Goal: Task Accomplishment & Management: Use online tool/utility

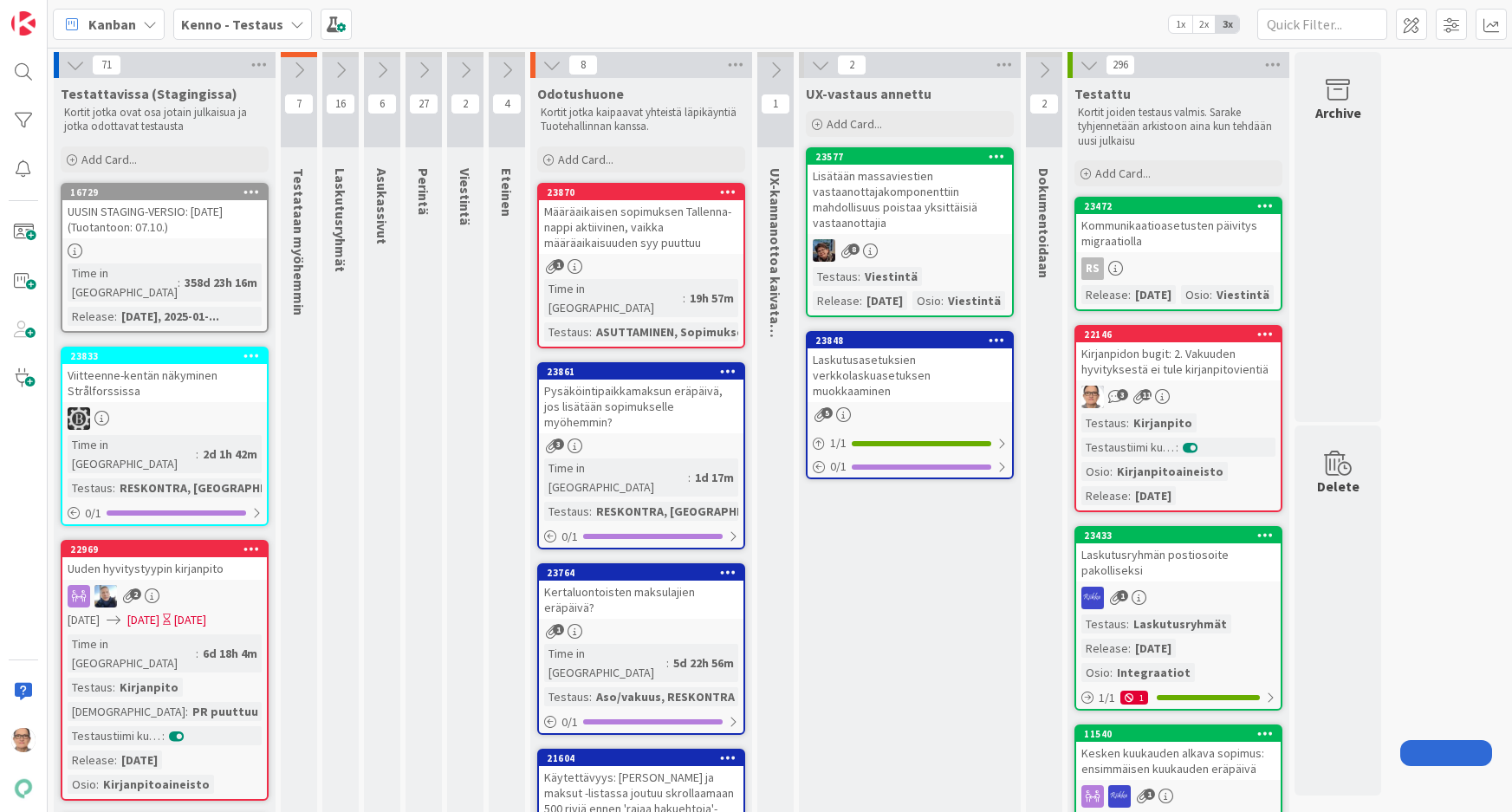
click at [230, 635] on div "Time in Column : 6d 18h 4m Testaus : Kirjanpito Testaushuomiot : PR puuttuu Tes…" at bounding box center [164, 714] width 194 height 159
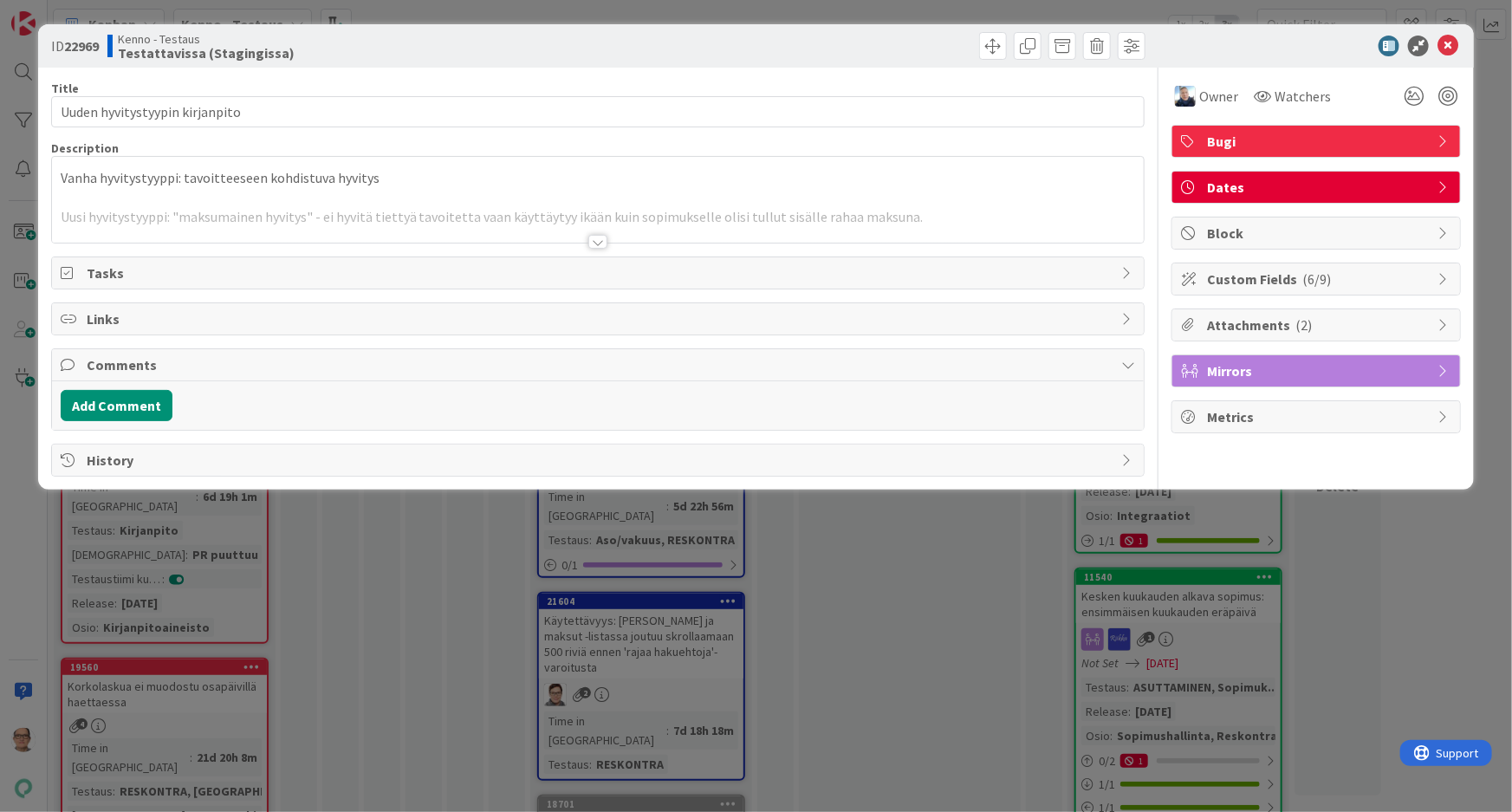
click at [602, 237] on div at bounding box center [598, 242] width 19 height 14
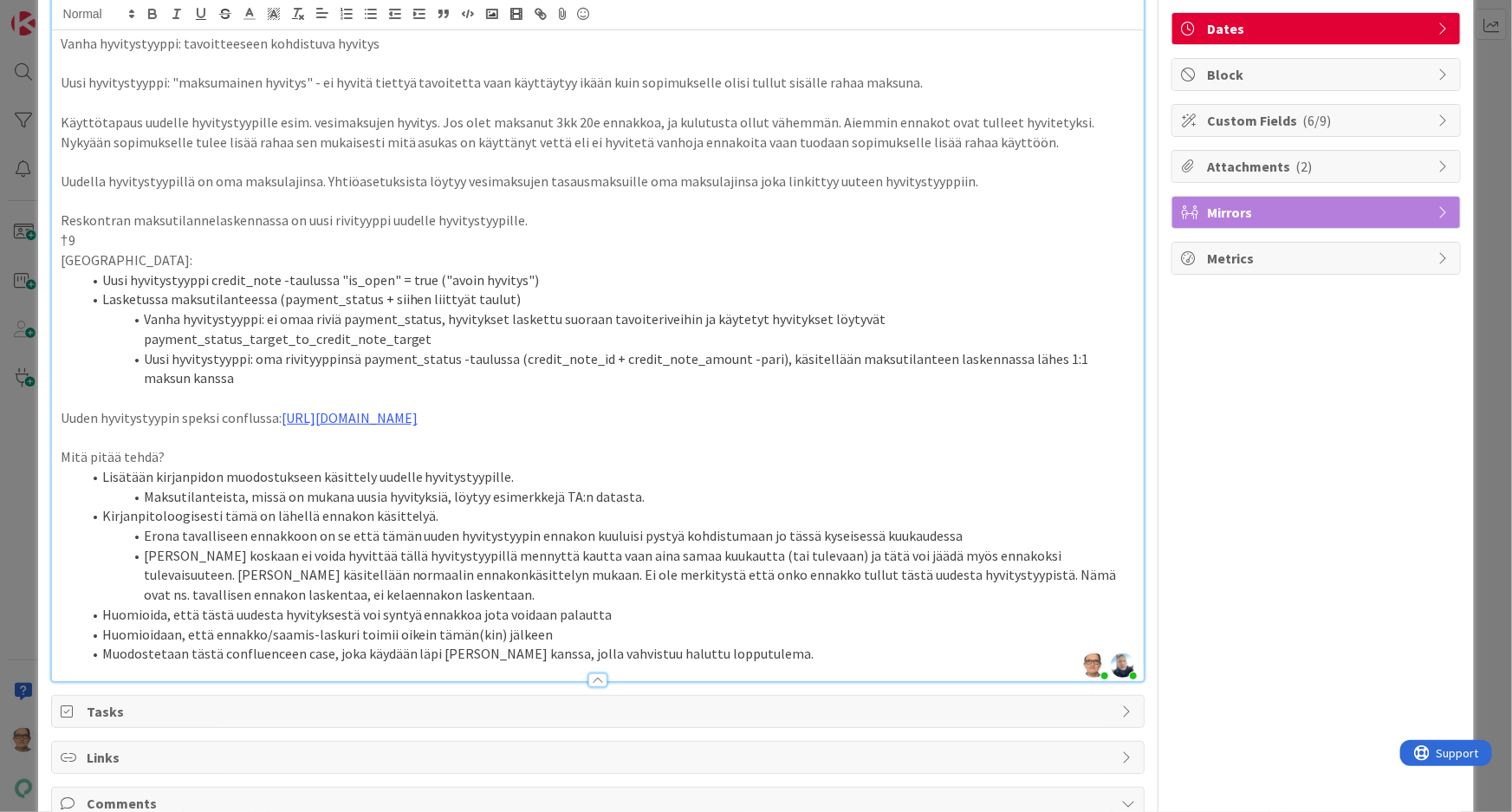
scroll to position [296, 0]
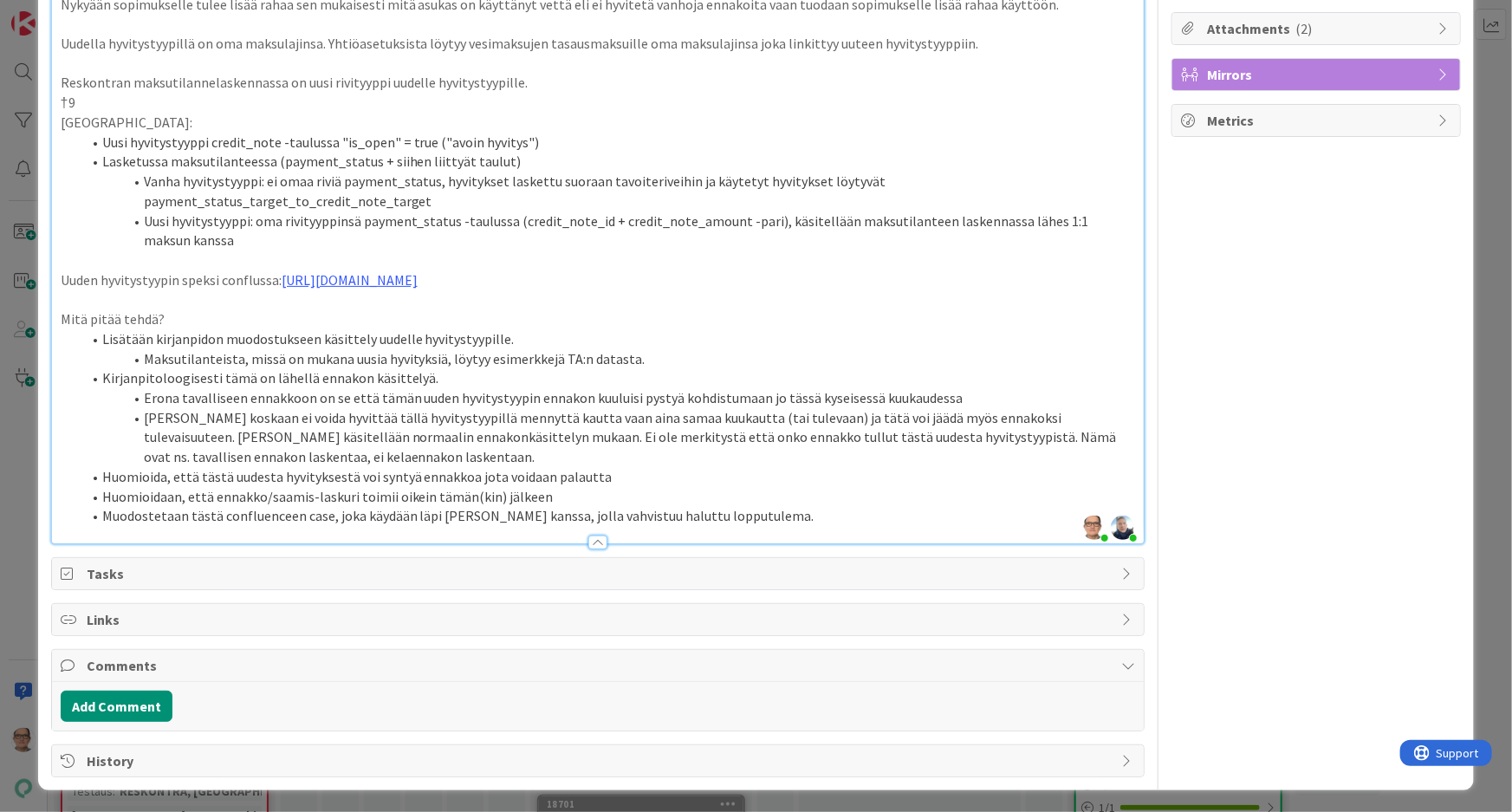
click at [136, 615] on span "Links" at bounding box center [600, 620] width 1027 height 21
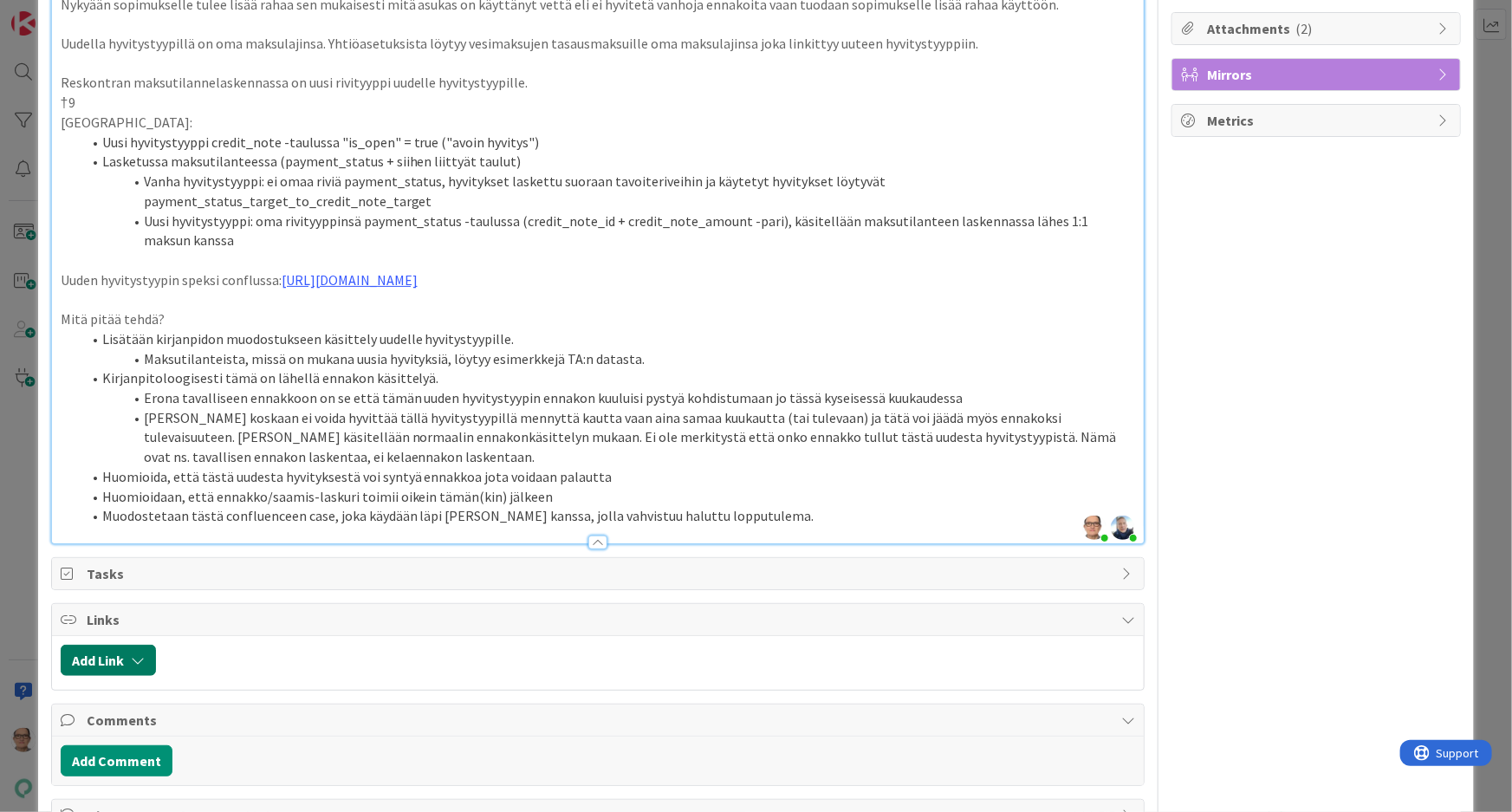
click at [144, 658] on icon "button" at bounding box center [138, 660] width 14 height 14
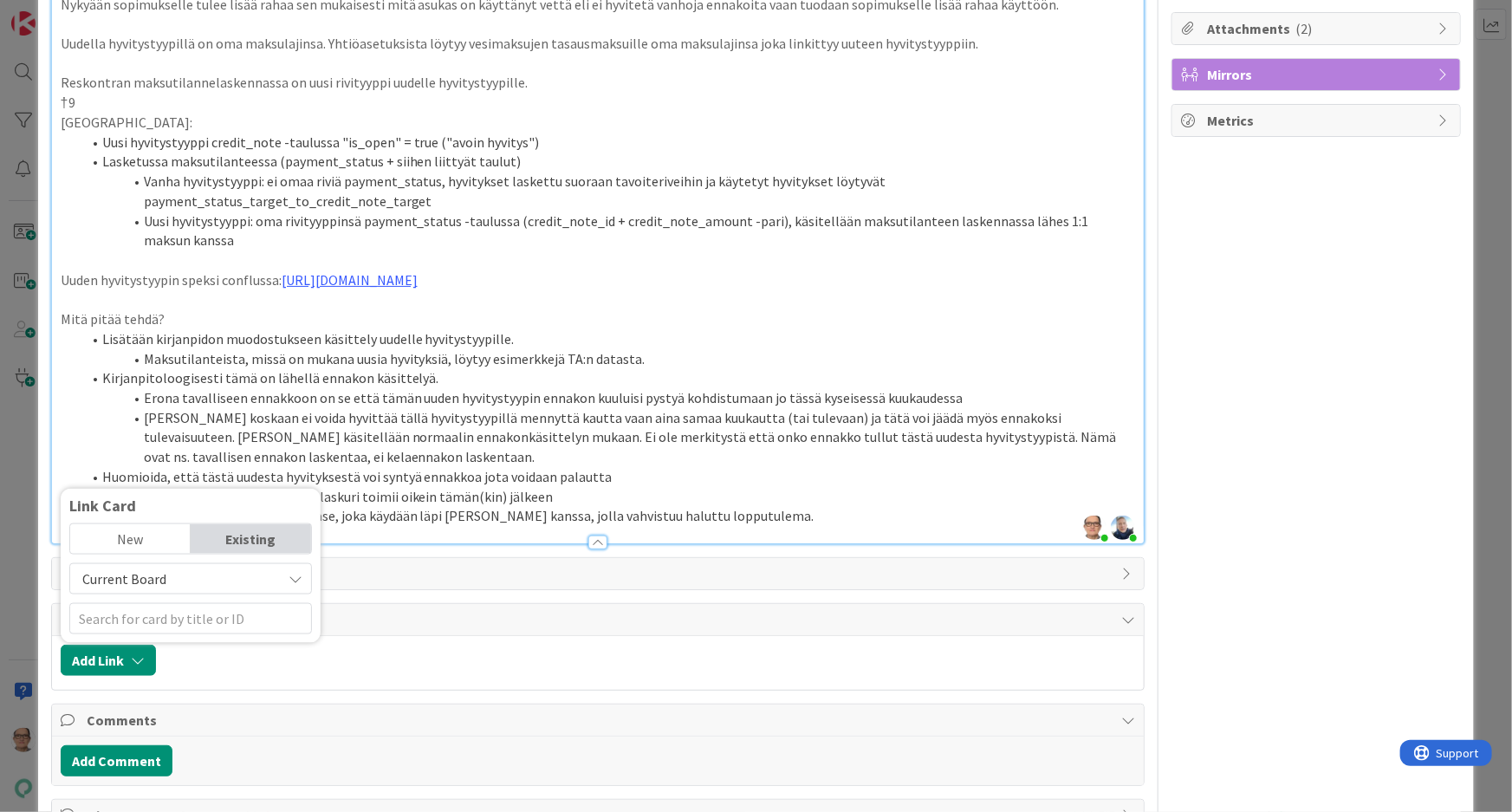
click at [294, 572] on icon at bounding box center [295, 579] width 14 height 14
click at [234, 543] on div "Existing" at bounding box center [251, 539] width 121 height 30
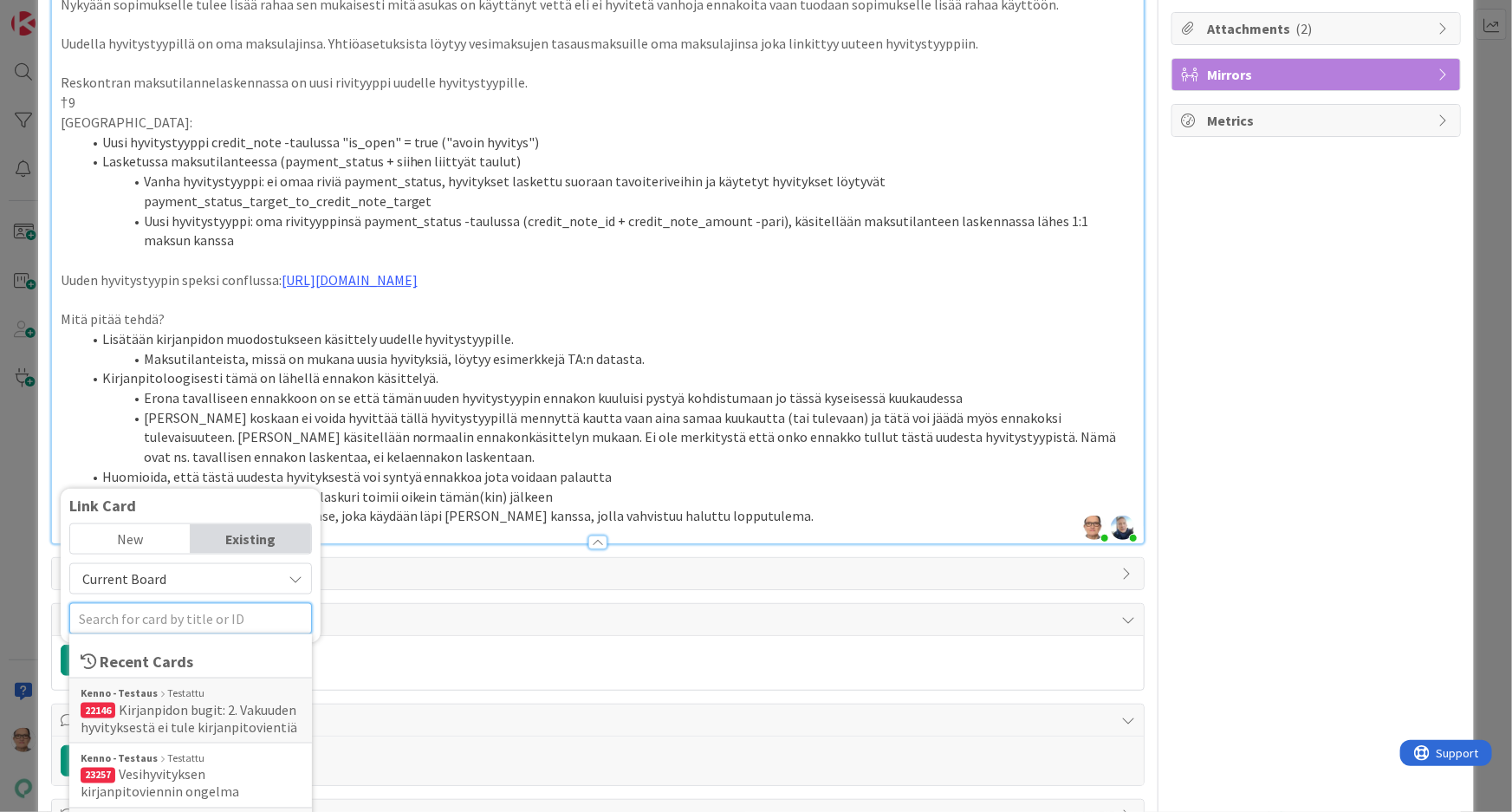
click at [149, 614] on input "text" at bounding box center [191, 619] width 243 height 31
paste input "[URL][DOMAIN_NAME]"
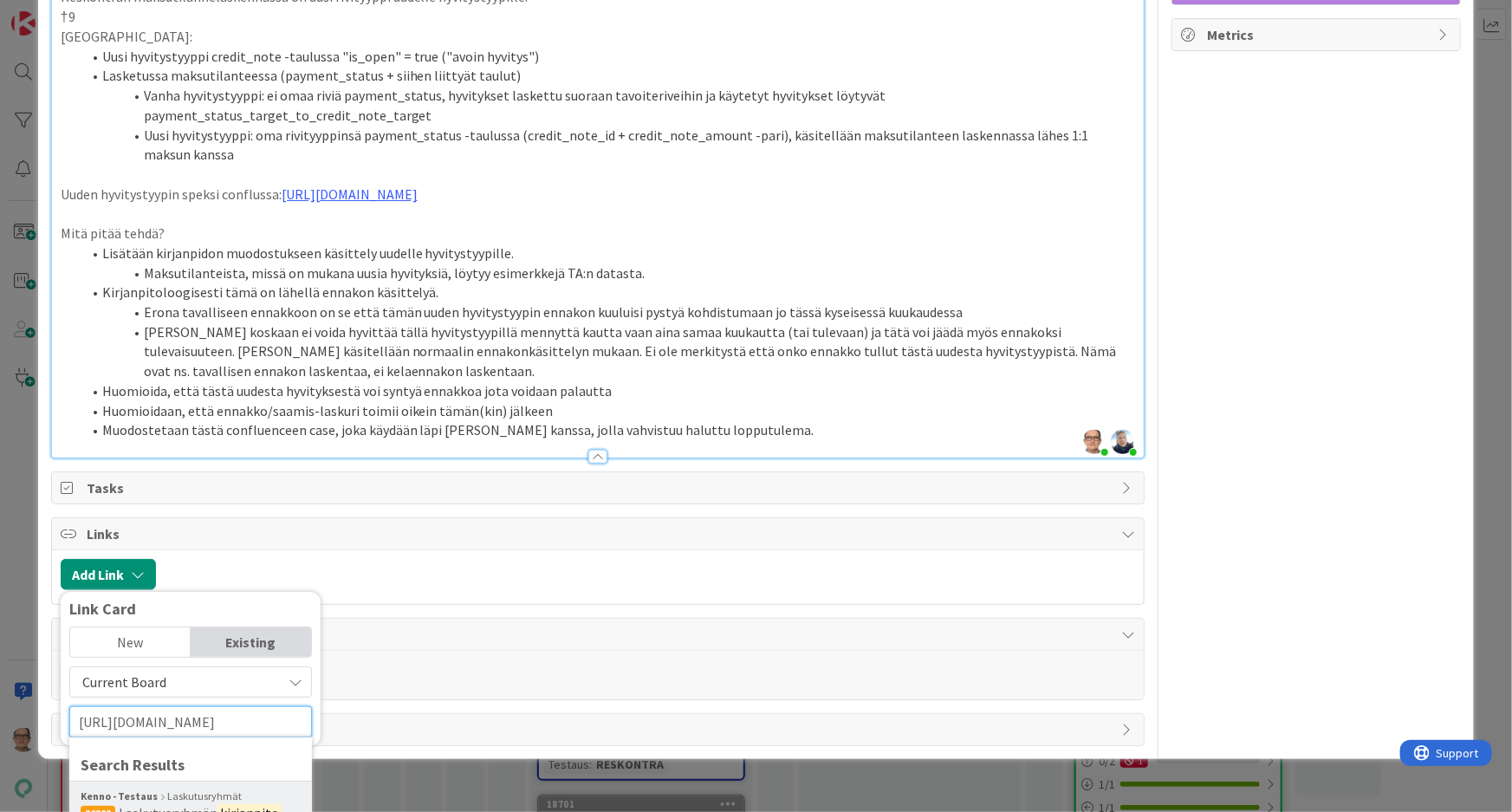
scroll to position [454, 0]
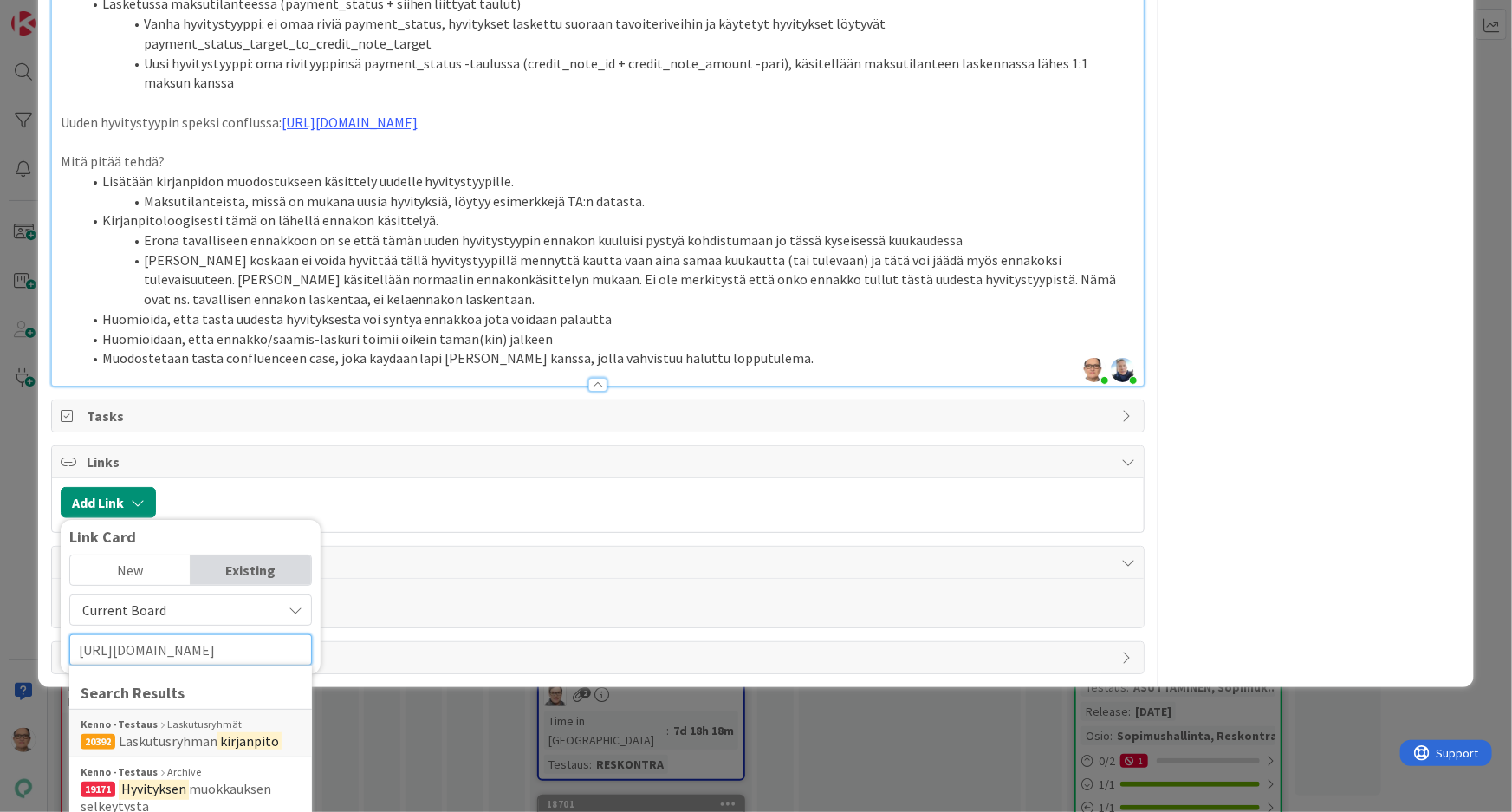
type input "[URL][DOMAIN_NAME]"
click at [297, 607] on icon at bounding box center [295, 610] width 14 height 14
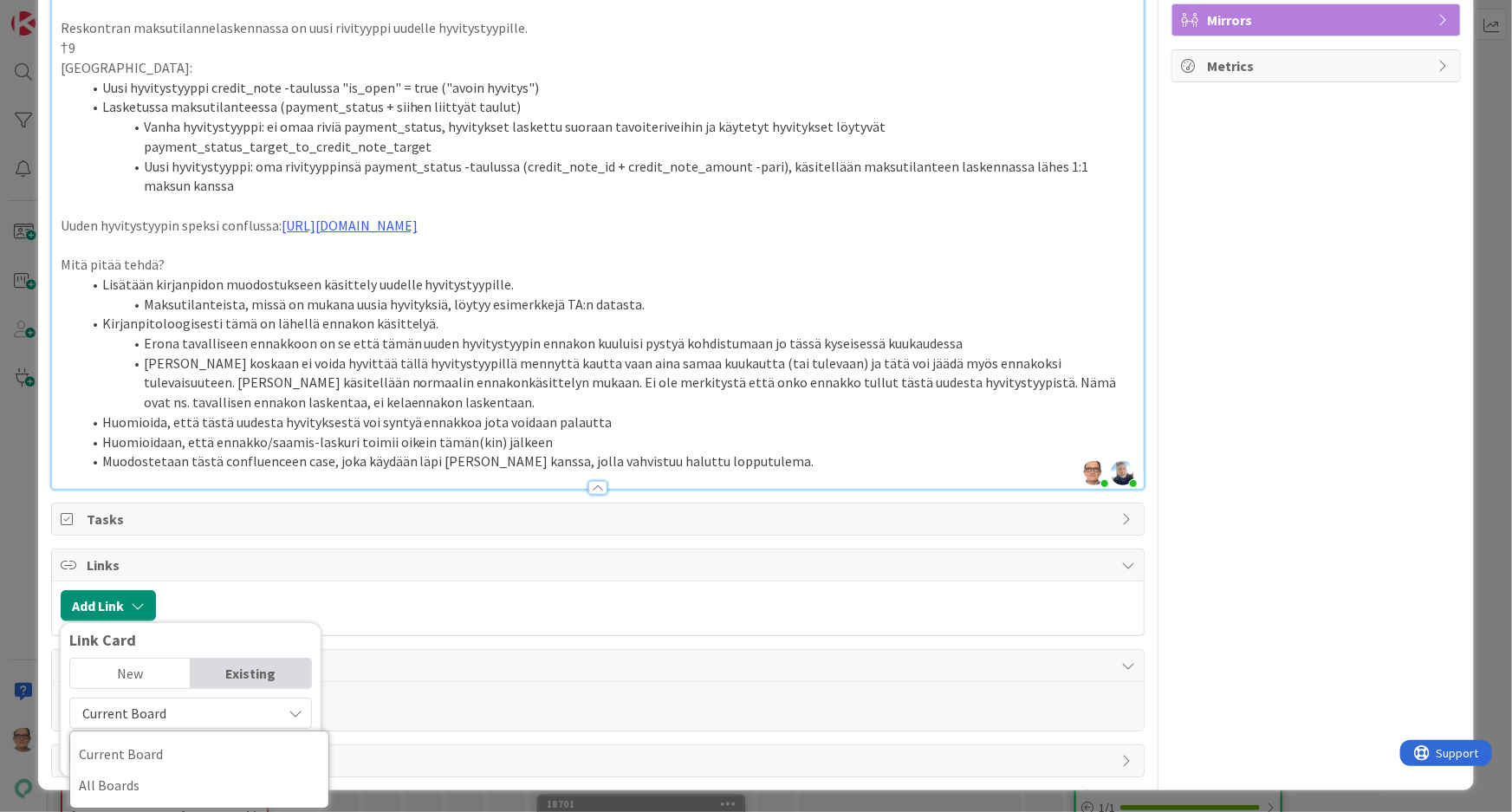
click at [389, 622] on div "Add Link Link Card New Existing Current Board Current Board All Boards [URL][DO…" at bounding box center [598, 607] width 1092 height 53
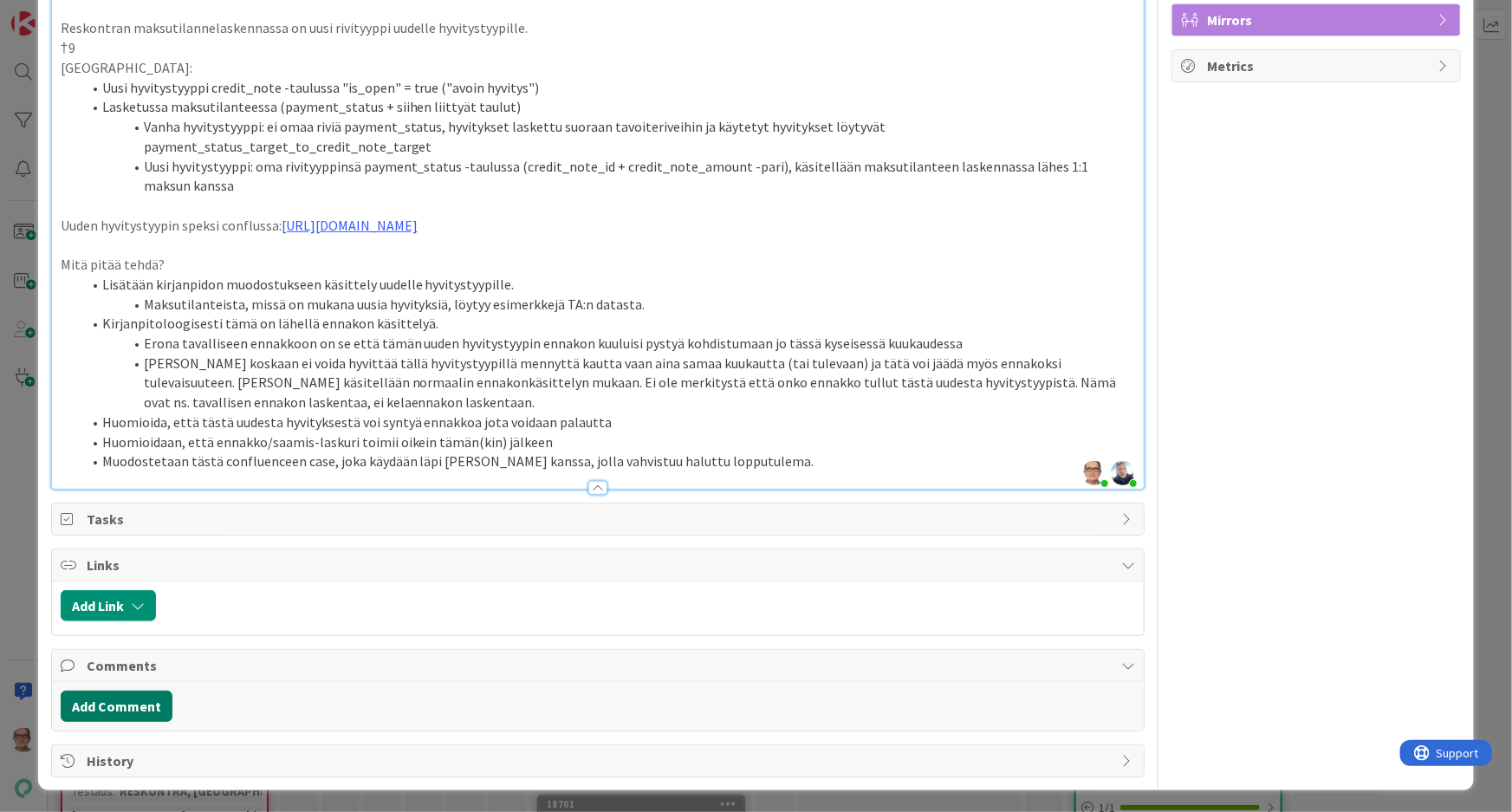
click at [134, 704] on button "Add Comment" at bounding box center [116, 706] width 112 height 31
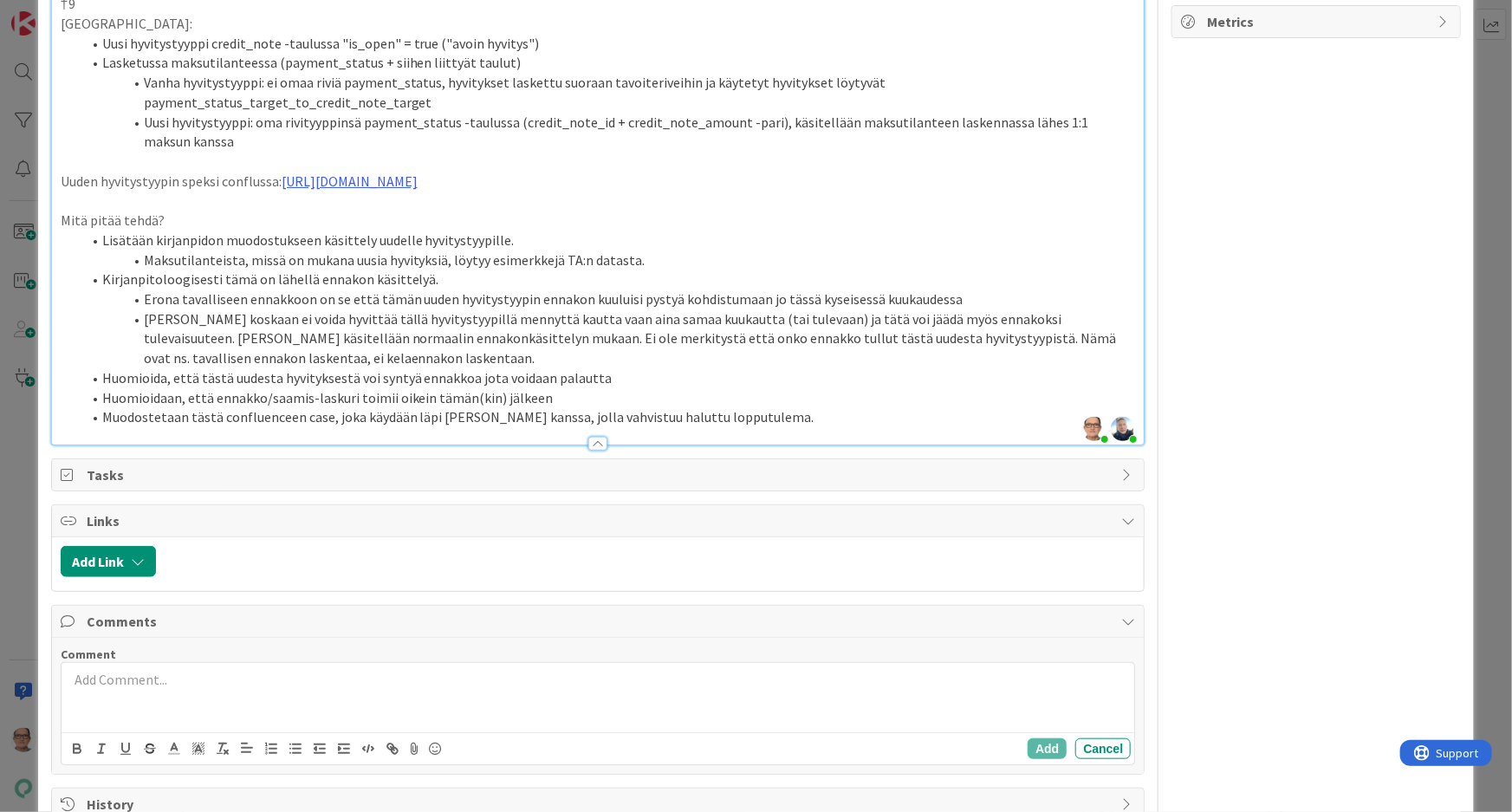
scroll to position [439, 0]
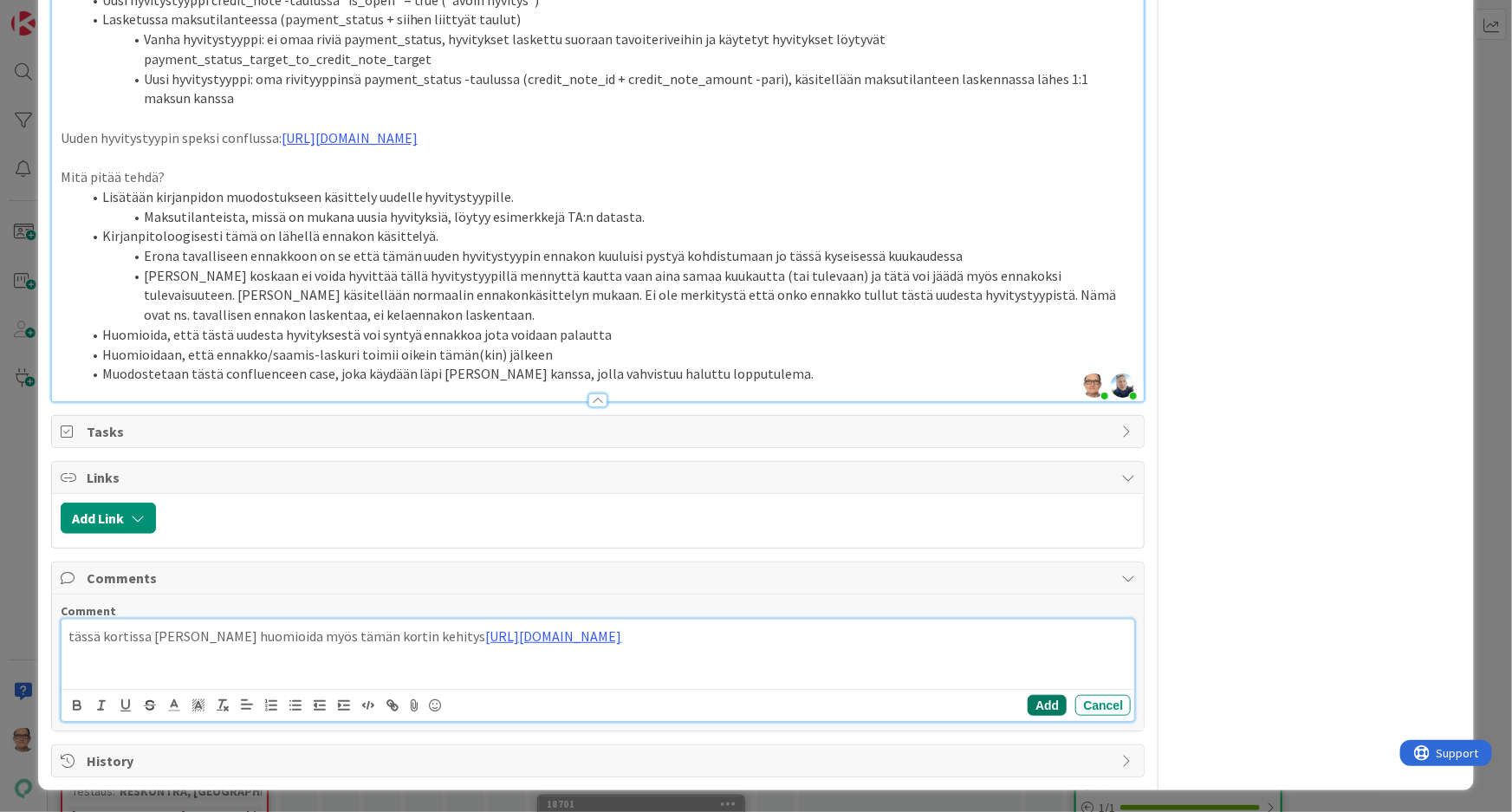
click at [1029, 705] on button "Add" at bounding box center [1047, 705] width 39 height 21
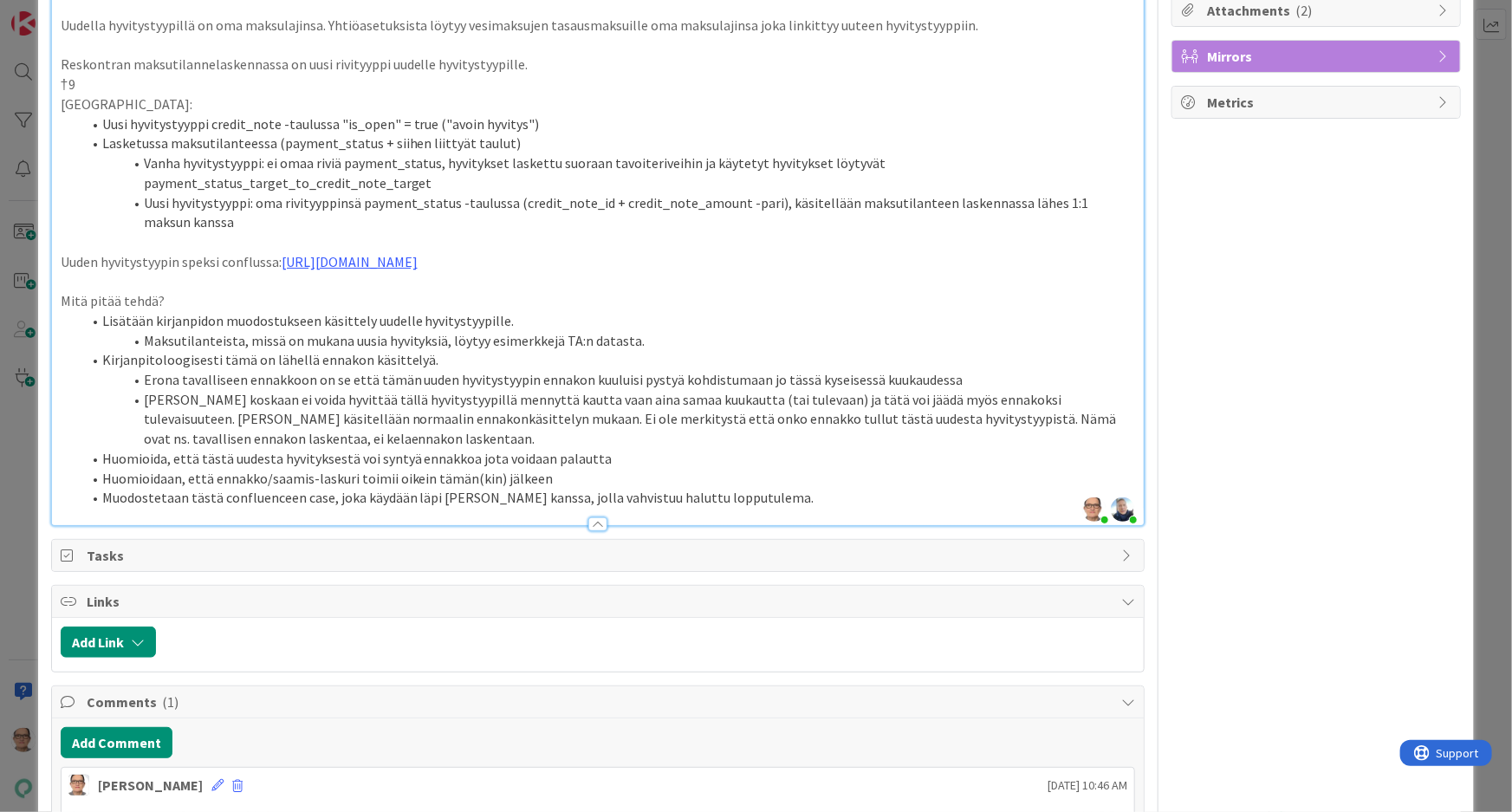
scroll to position [459, 0]
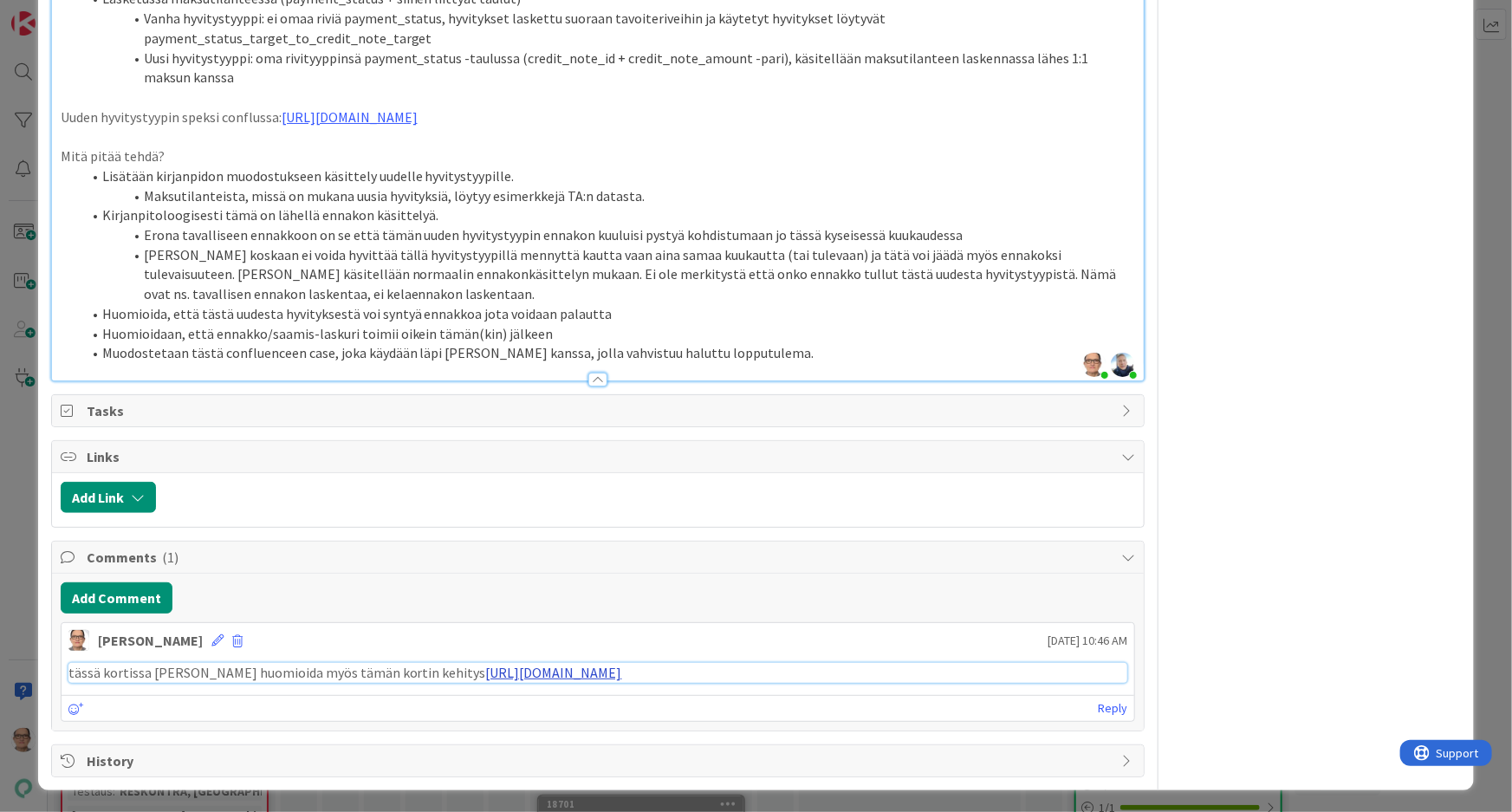
click at [579, 667] on link "[URL][DOMAIN_NAME]" at bounding box center [554, 672] width 136 height 17
click at [775, 347] on li "Muodostetaan tästä confluenceen case, joka käydään läpi [PERSON_NAME] kanssa, j…" at bounding box center [608, 353] width 1054 height 20
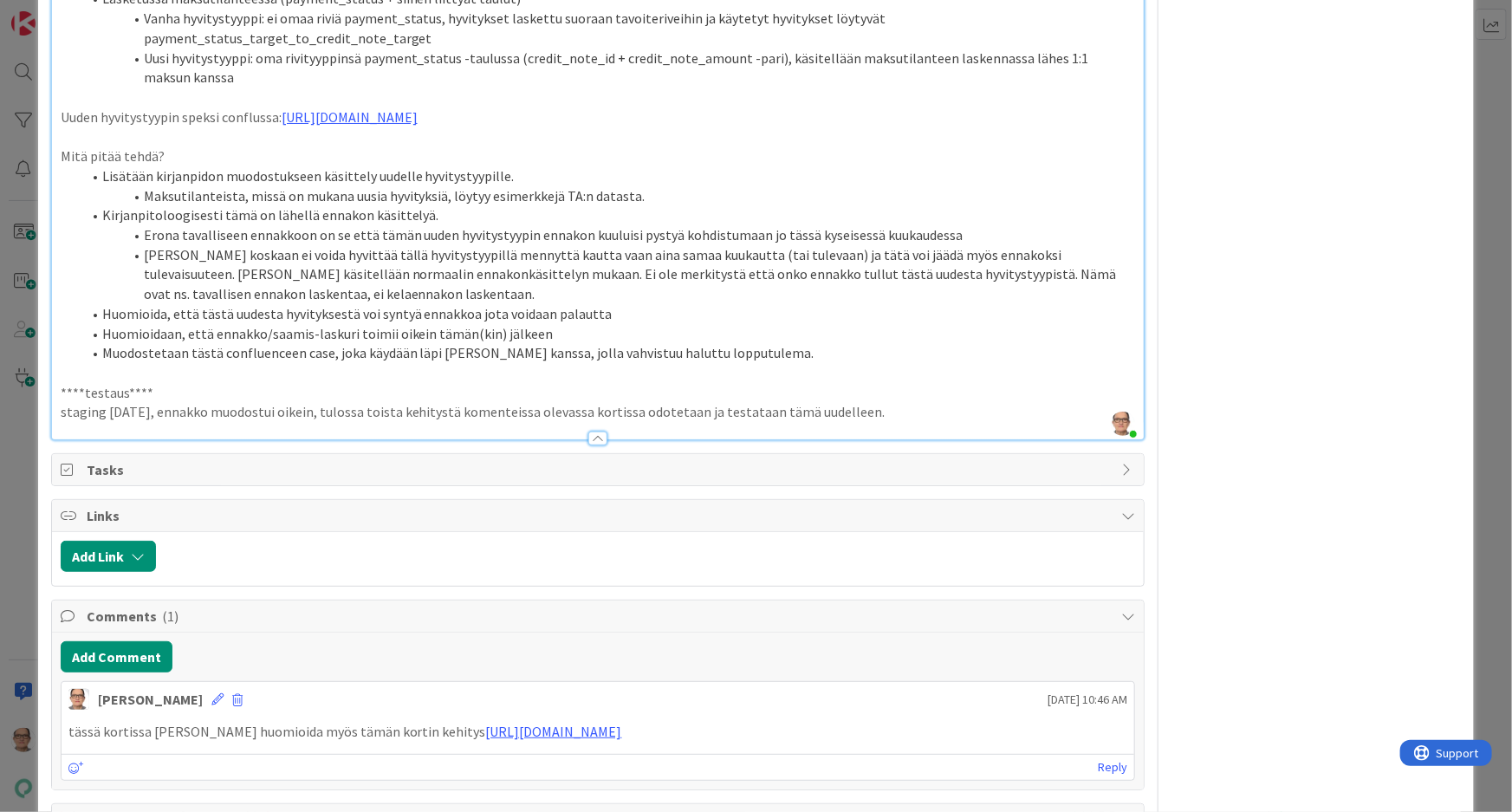
click at [705, 411] on p "staging [DATE], ennakko muodostui oikein, tulossa toista kehitystä komenteissa …" at bounding box center [598, 412] width 1075 height 20
click at [964, 415] on p "staging [DATE], ennakko muodostui oikein, tulossa toista kehitystä komenteissa …" at bounding box center [598, 412] width 1075 height 20
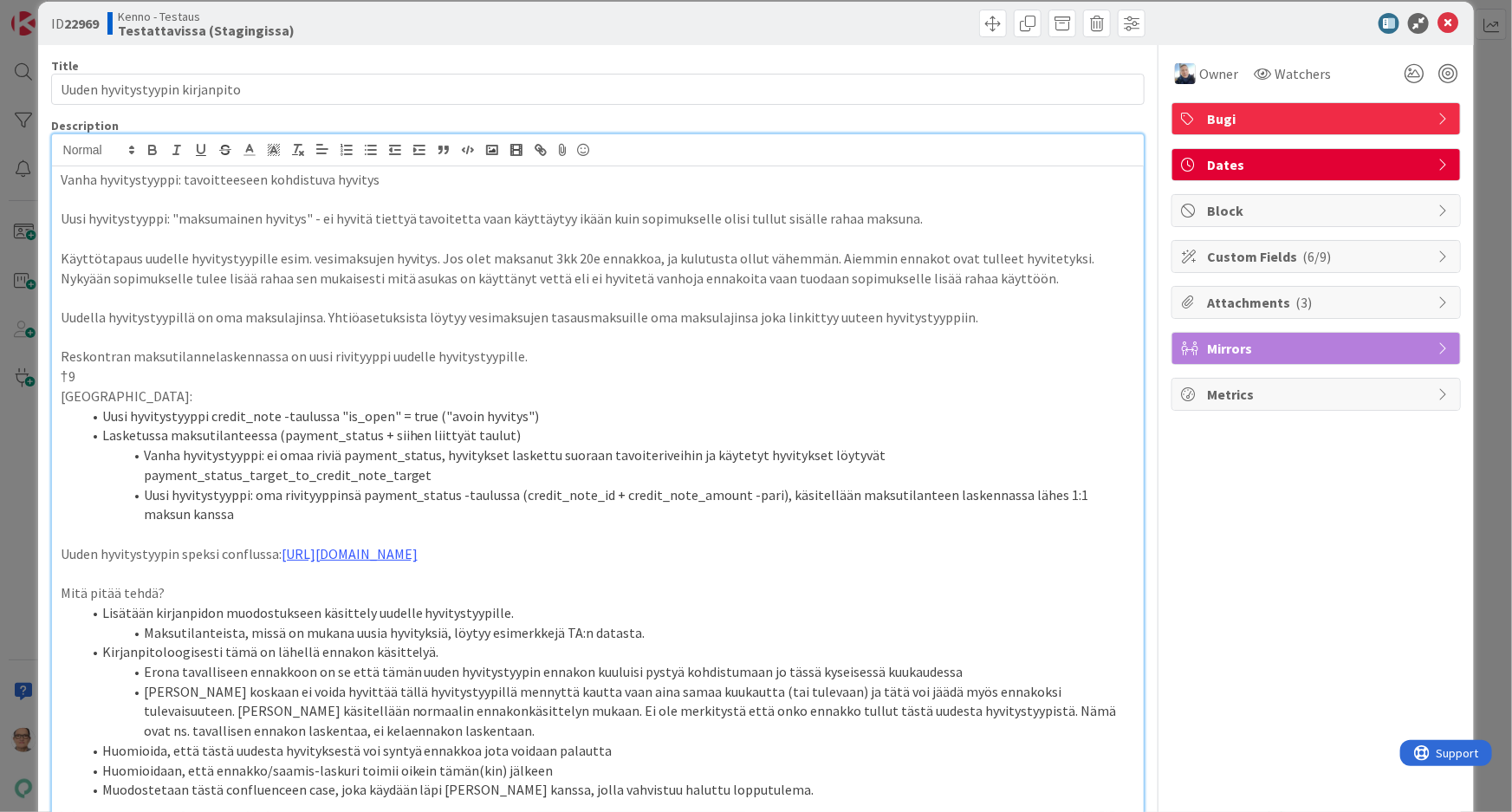
scroll to position [0, 0]
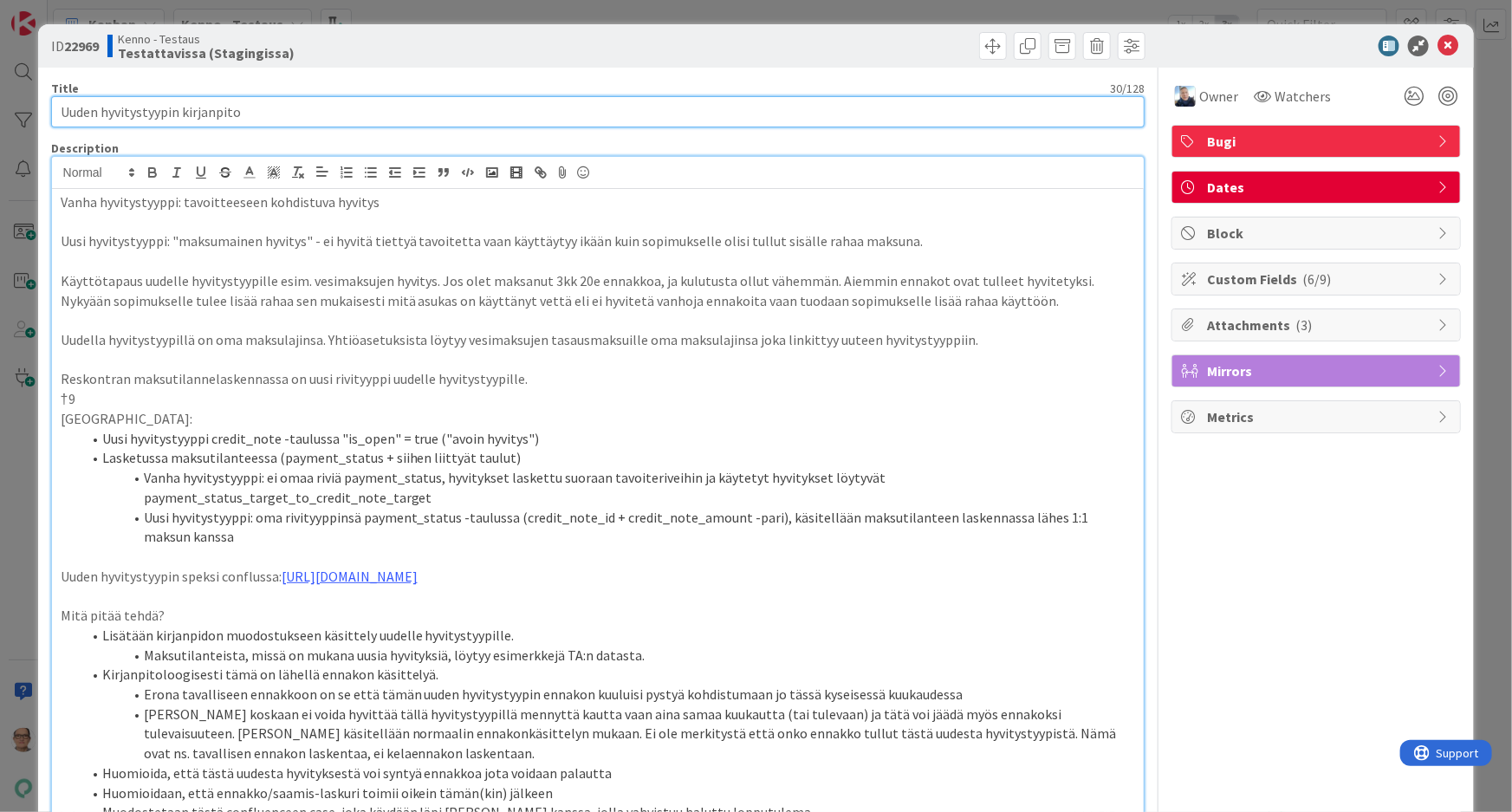
click at [264, 115] on input "Uuden hyvitystyypin kirjanpito" at bounding box center [598, 112] width 1094 height 31
click at [369, 114] on input "Uuden hyvitystyypin kirjanpito, odottaa toisen kortin valmistumista" at bounding box center [598, 112] width 1094 height 31
type input "Uuden hyvitystyypin kirjanpito, odottaa toisen kortin 23605 valmistumista"
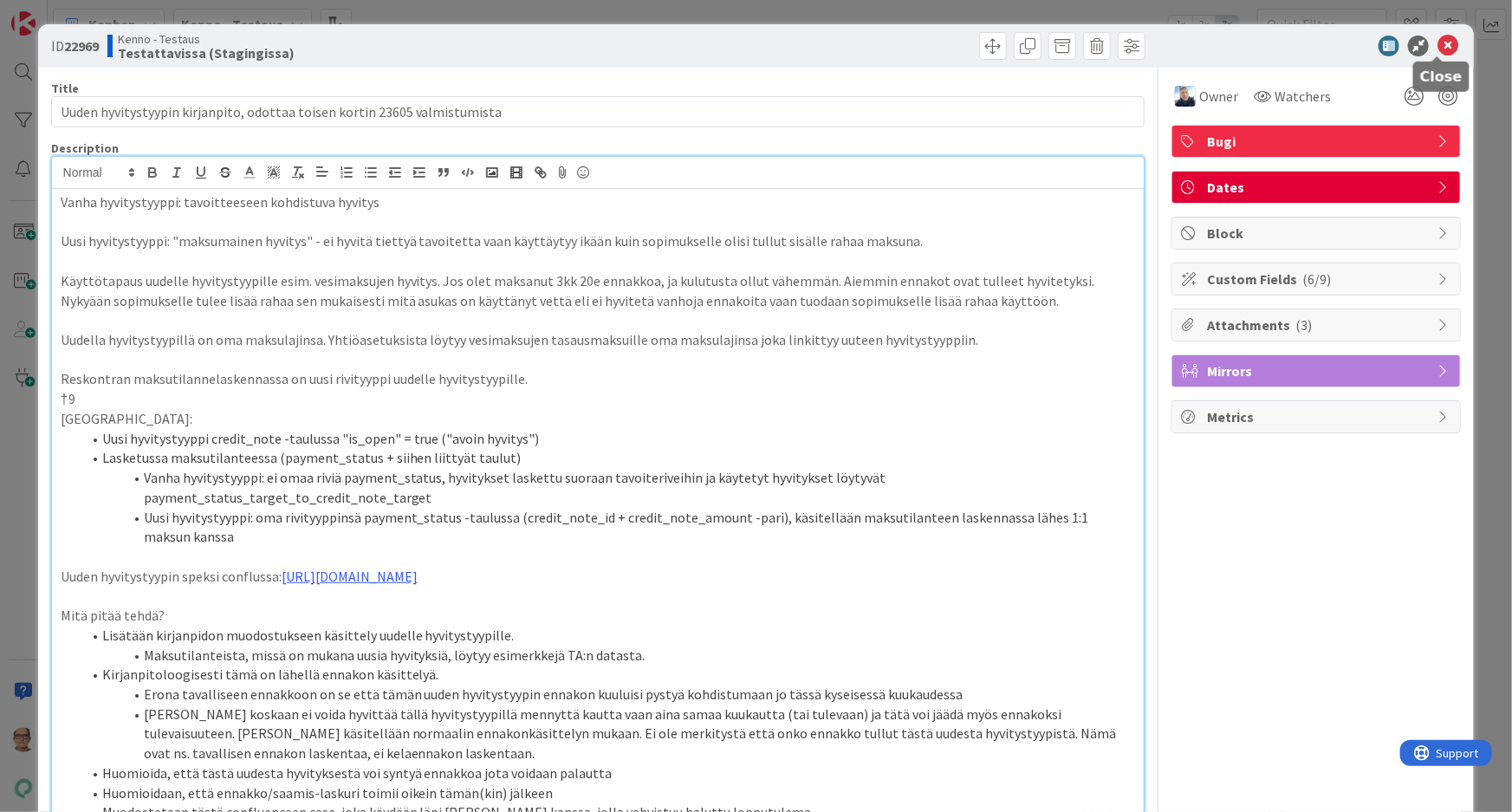
click at [1438, 43] on icon at bounding box center [1448, 46] width 21 height 21
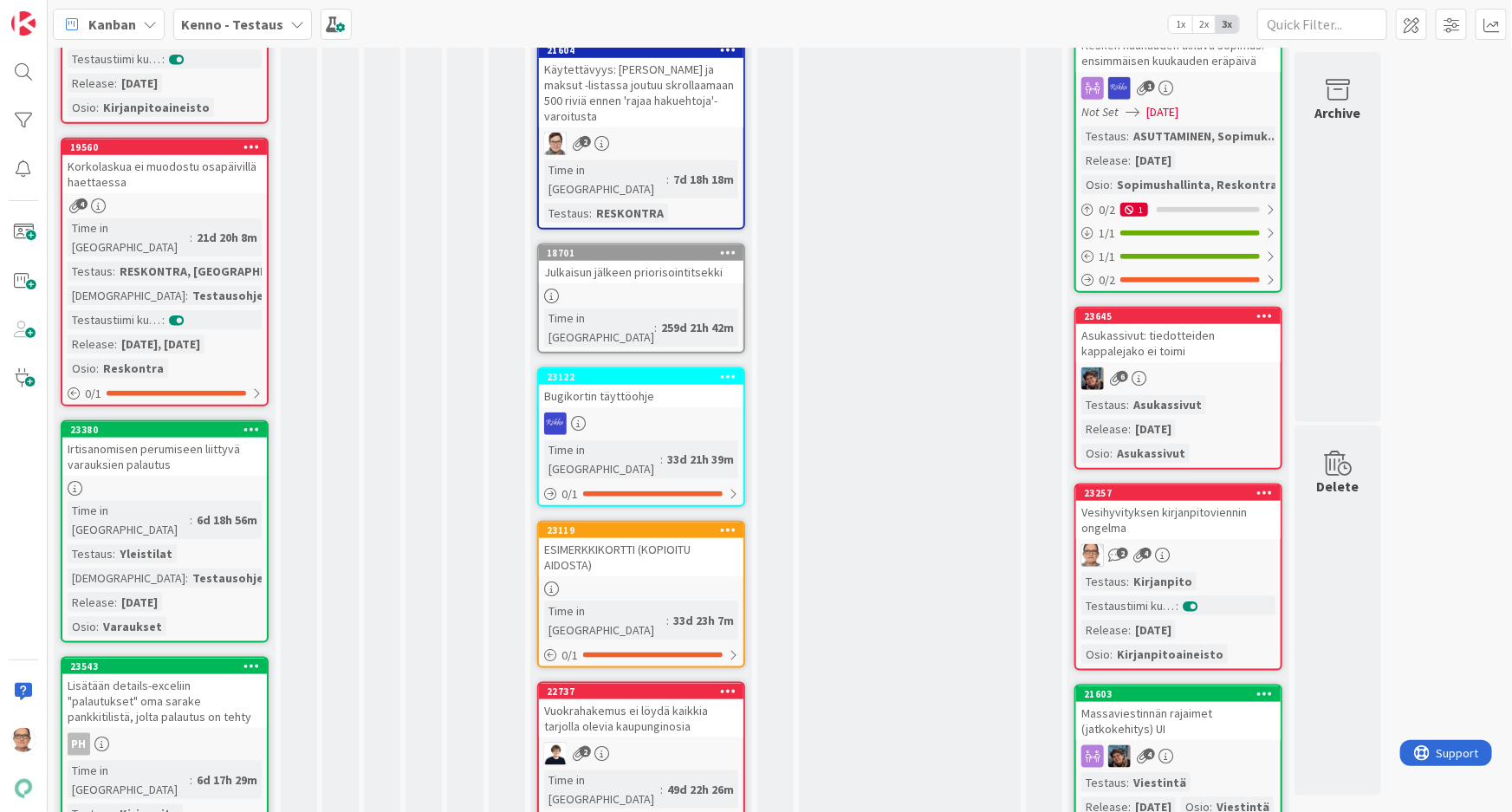
scroll to position [709, 0]
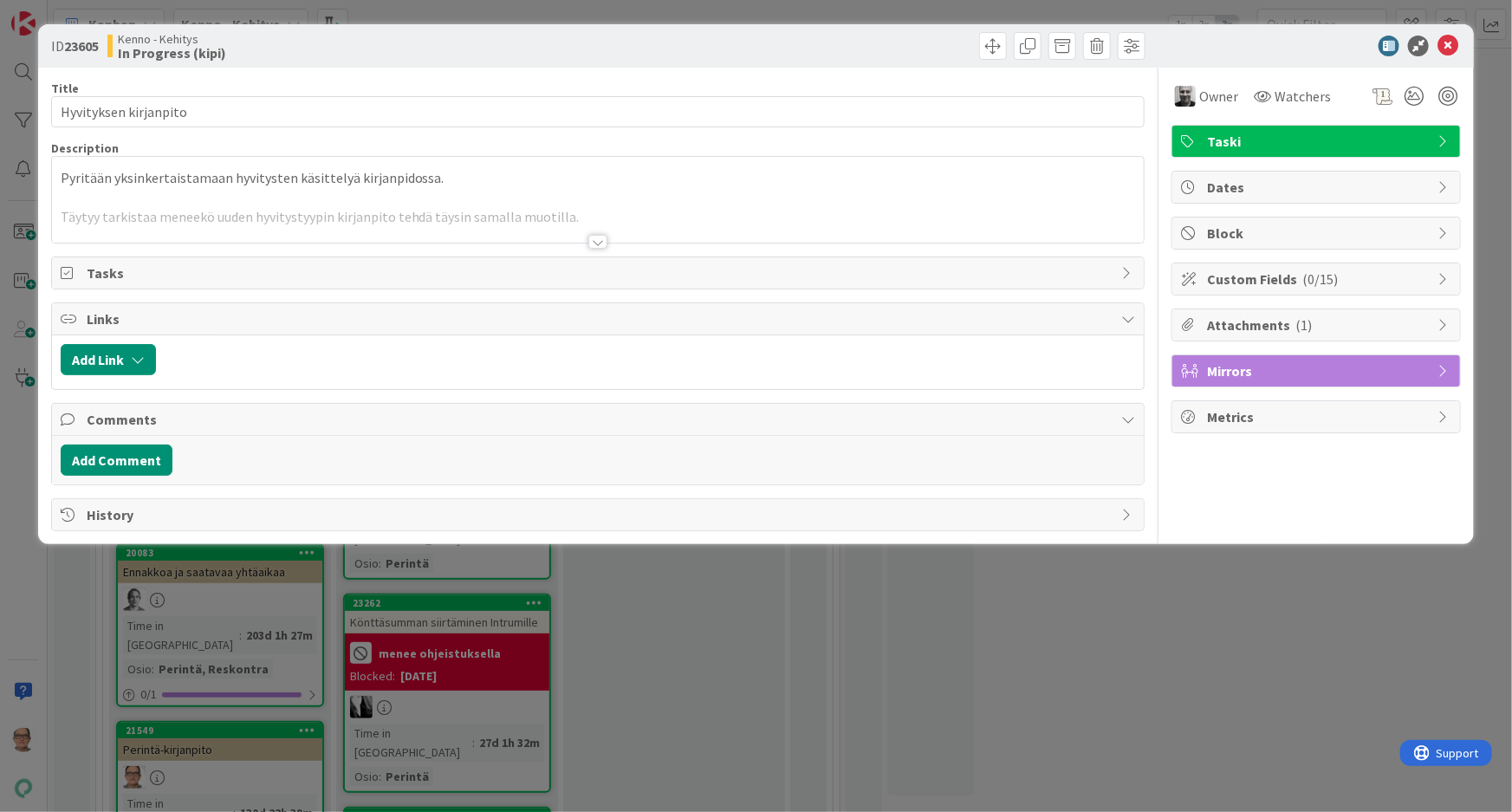
click at [598, 236] on div at bounding box center [598, 242] width 19 height 14
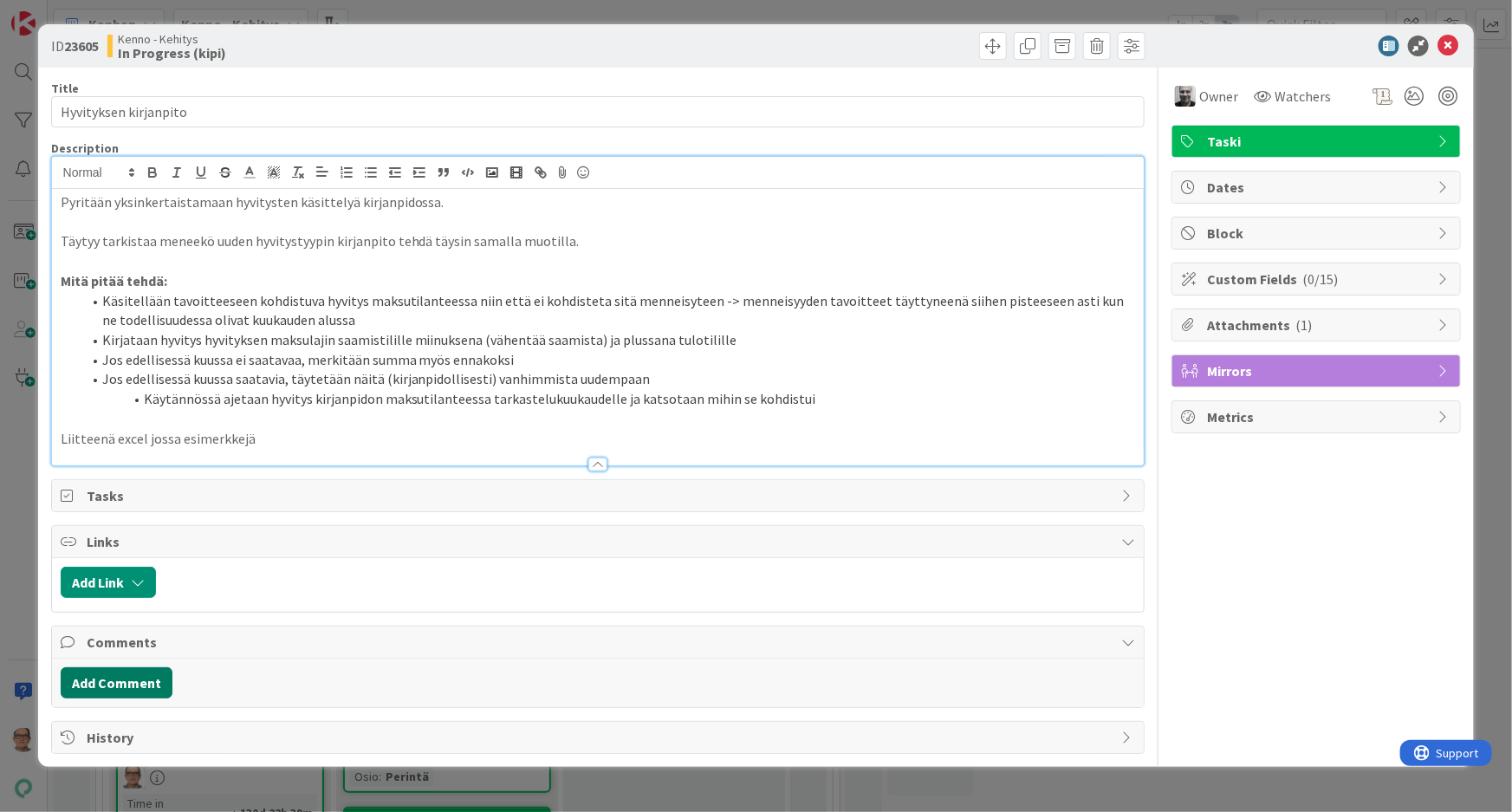
click at [132, 680] on button "Add Comment" at bounding box center [116, 683] width 112 height 31
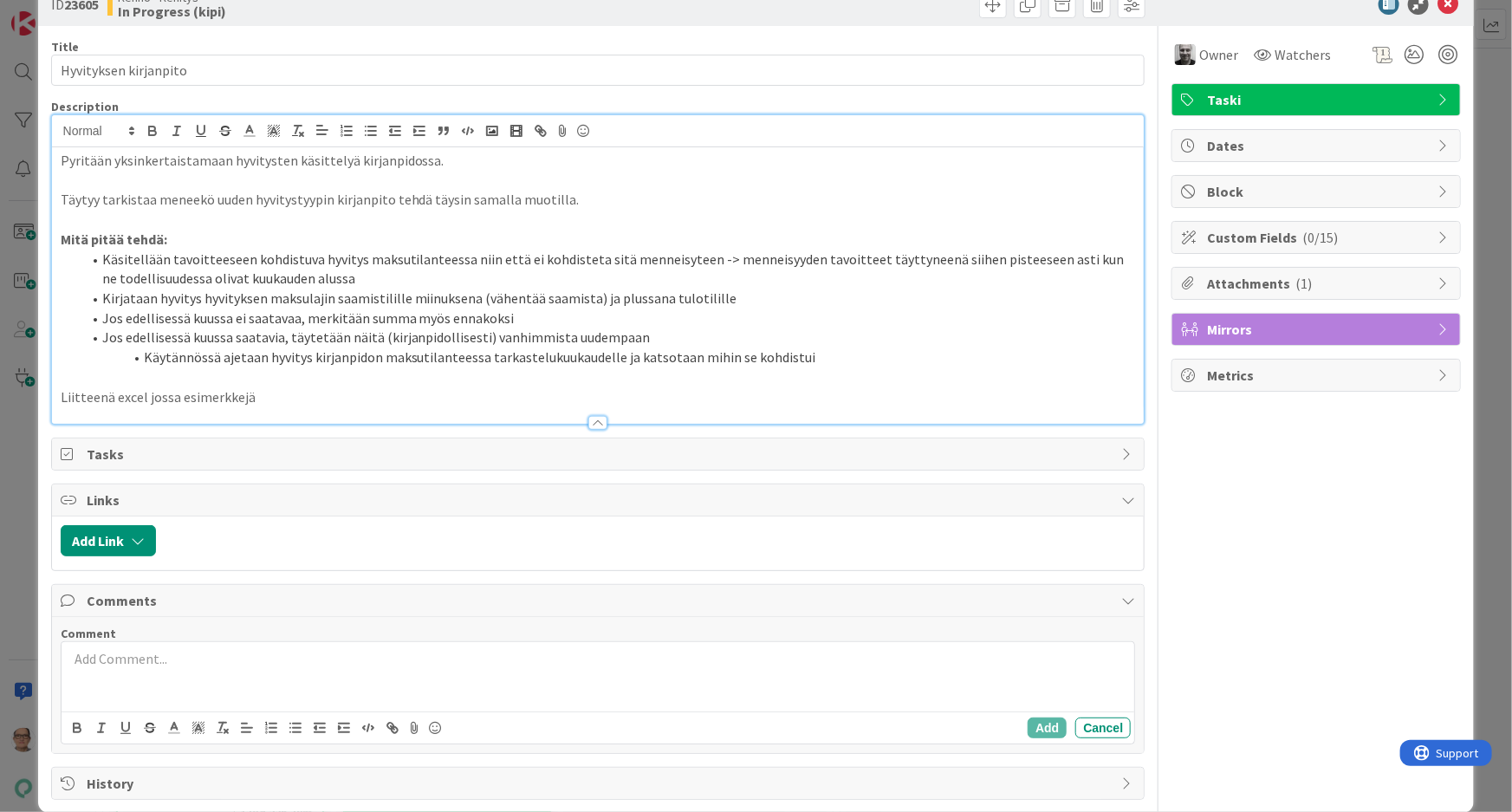
scroll to position [64, 0]
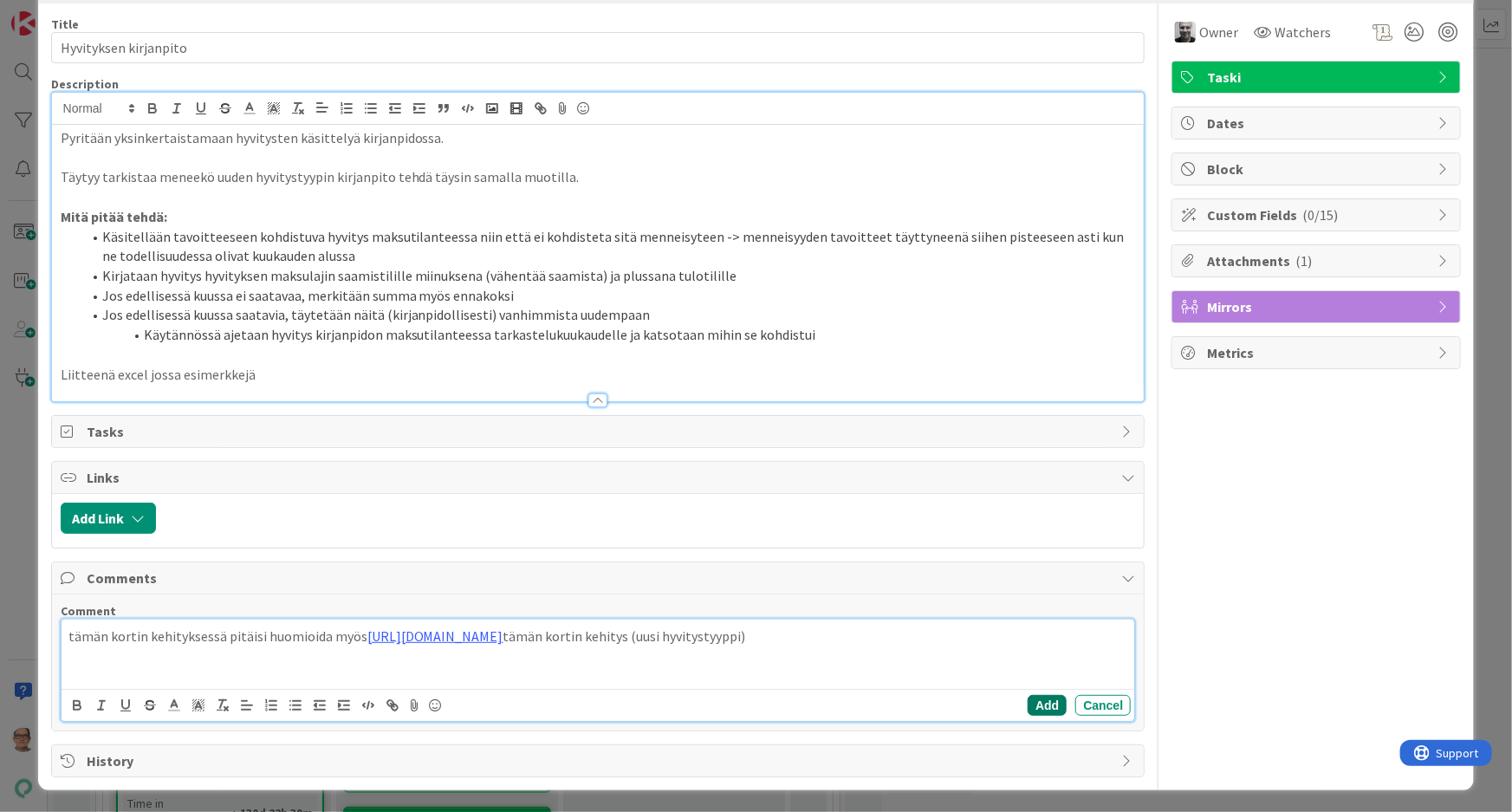
click at [1035, 708] on button "Add" at bounding box center [1047, 705] width 39 height 21
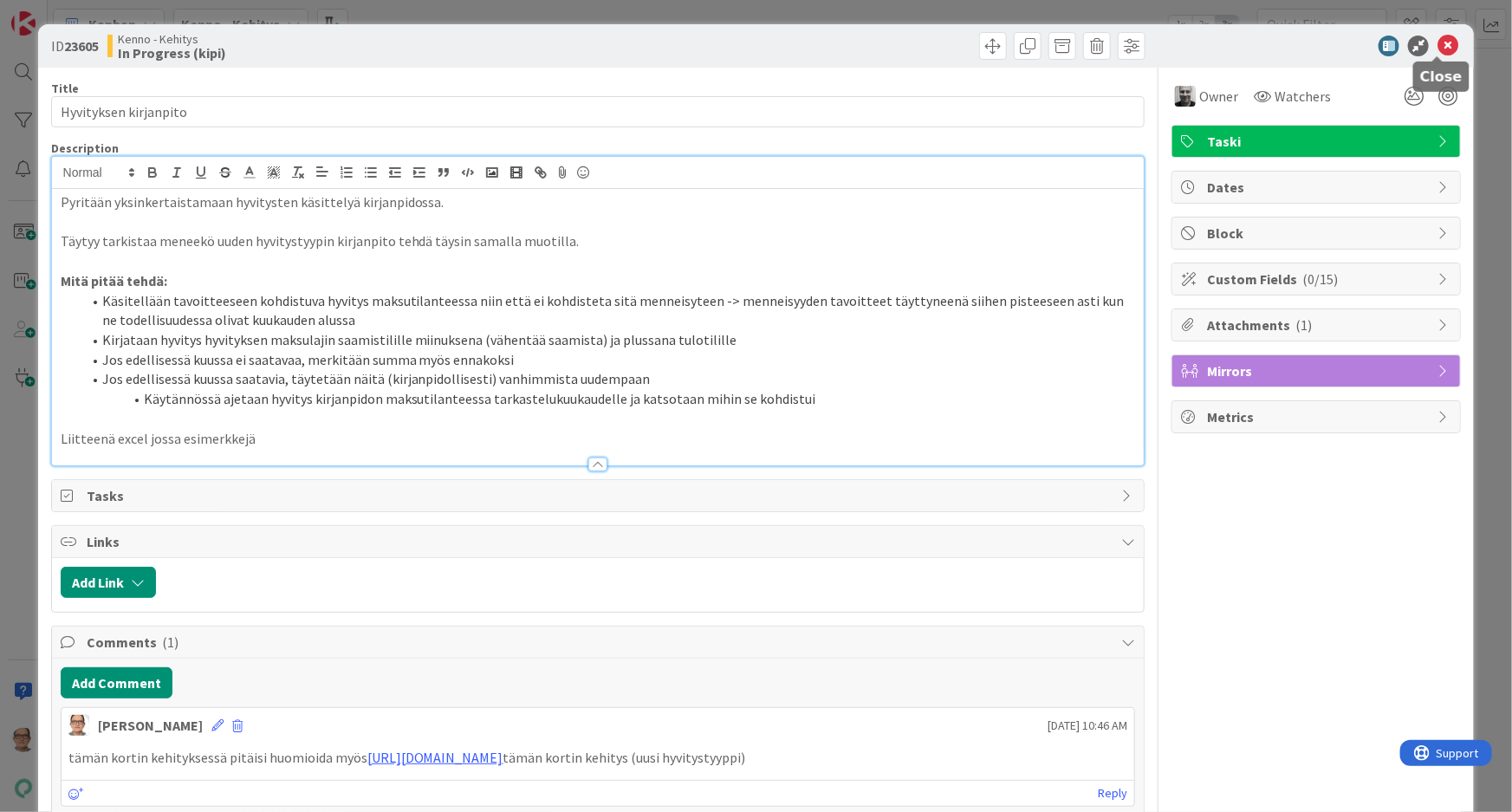
click at [1438, 42] on icon at bounding box center [1448, 46] width 21 height 21
